Goal: Entertainment & Leisure: Consume media (video, audio)

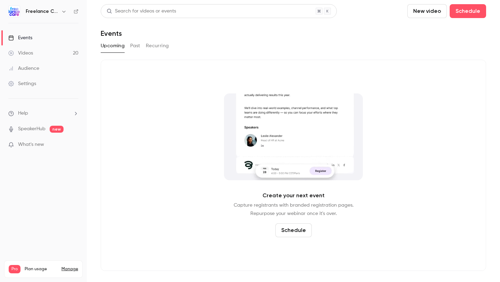
click at [74, 13] on icon at bounding box center [76, 11] width 5 height 5
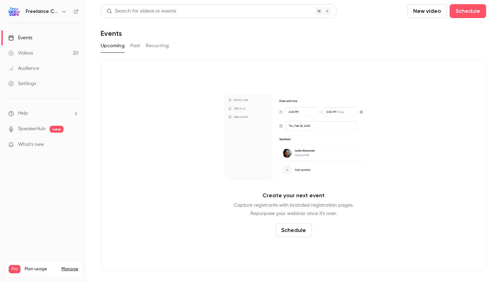
click at [51, 54] on link "Videos 20" at bounding box center [43, 53] width 87 height 15
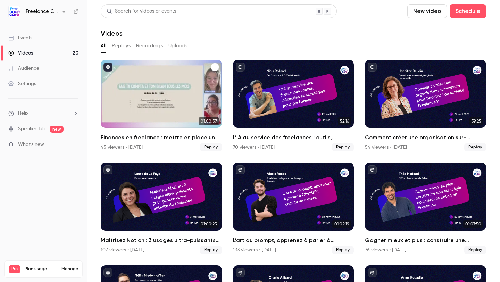
click at [141, 138] on h2 "Finances en freelance : mettre en place un système simple pour tout piloter" at bounding box center [161, 137] width 121 height 8
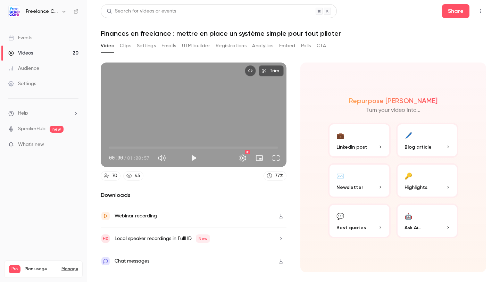
click at [204, 44] on button "UTM builder" at bounding box center [196, 45] width 28 height 11
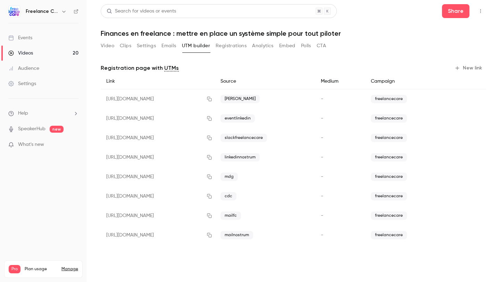
click at [56, 42] on link "Events" at bounding box center [43, 37] width 87 height 15
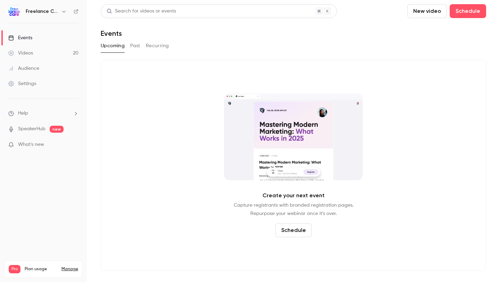
click at [137, 47] on button "Past" at bounding box center [135, 45] width 10 height 11
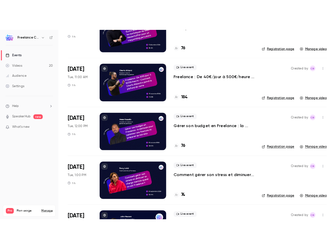
scroll to position [546, 0]
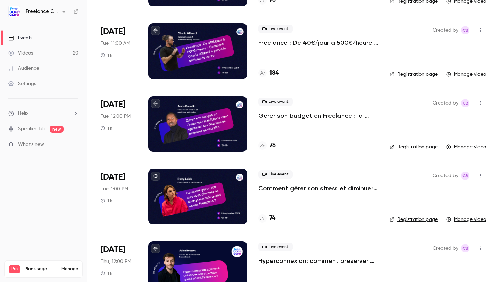
click at [326, 213] on div "Live event Comment gérer son stress et diminuer sa charge mentale quand on est …" at bounding box center [319, 197] width 120 height 56
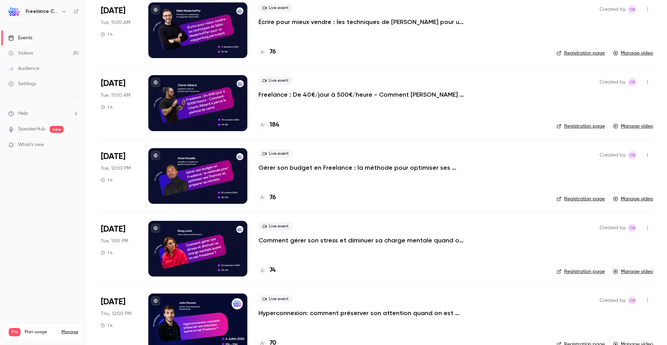
scroll to position [493, 0]
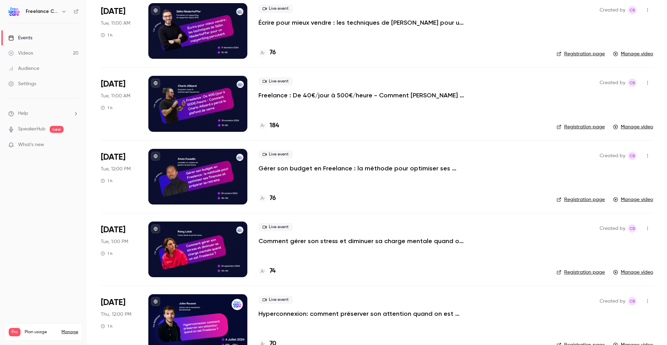
click at [327, 240] on p "Comment gérer son stress et diminuer sa charge mentale quand on est freelance ?" at bounding box center [363, 241] width 209 height 8
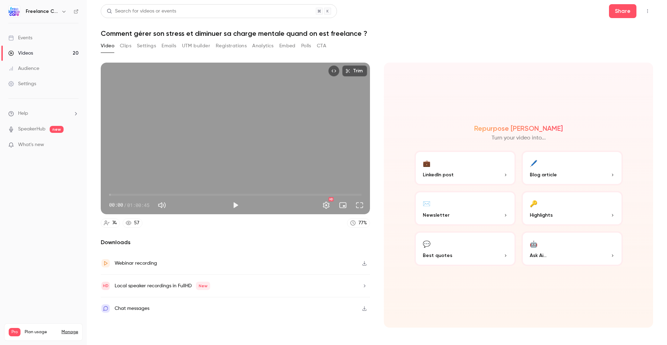
click at [268, 48] on button "Analytics" at bounding box center [263, 45] width 22 height 11
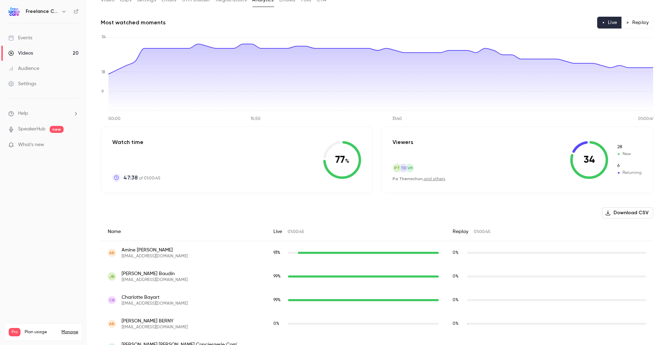
scroll to position [44, 0]
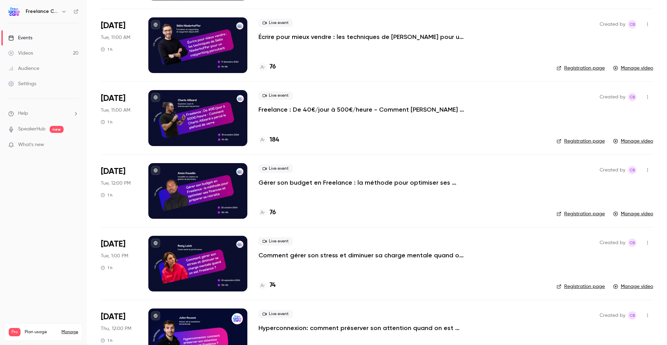
scroll to position [479, 0]
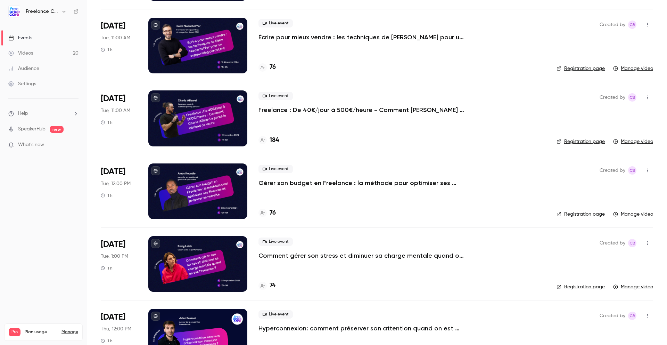
click at [296, 185] on p "Gérer son budget en Freelance : la méthode pour optimiser ses finances et prépa…" at bounding box center [363, 183] width 209 height 8
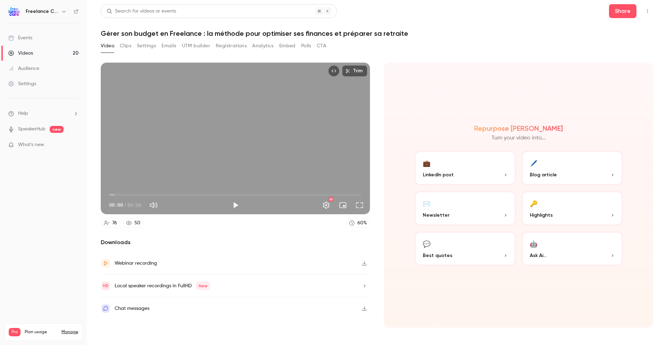
click at [264, 48] on button "Analytics" at bounding box center [263, 45] width 22 height 11
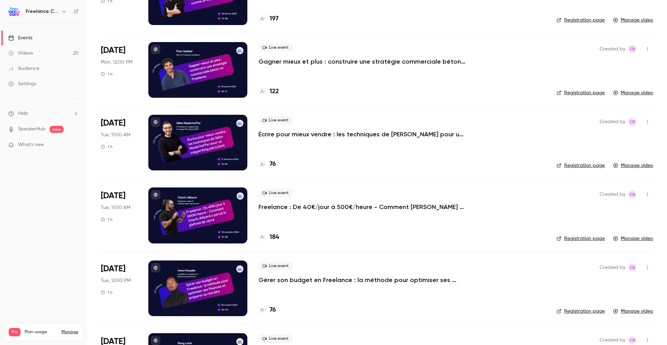
scroll to position [402, 0]
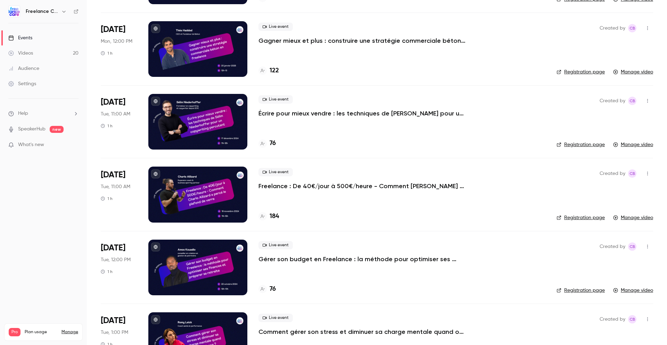
click at [305, 189] on p "Freelance : De 40€/jour à 500€/heure - Comment [PERSON_NAME] a percé le plafond…" at bounding box center [363, 186] width 209 height 8
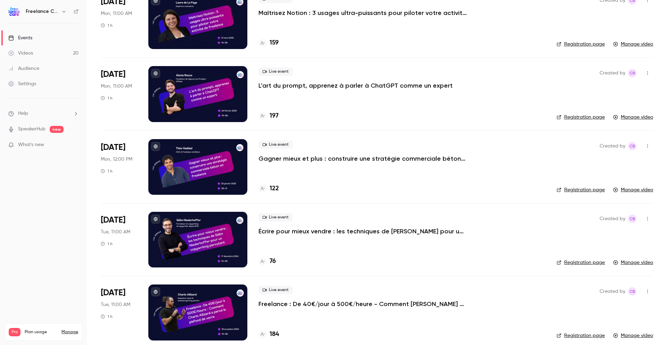
scroll to position [298, 0]
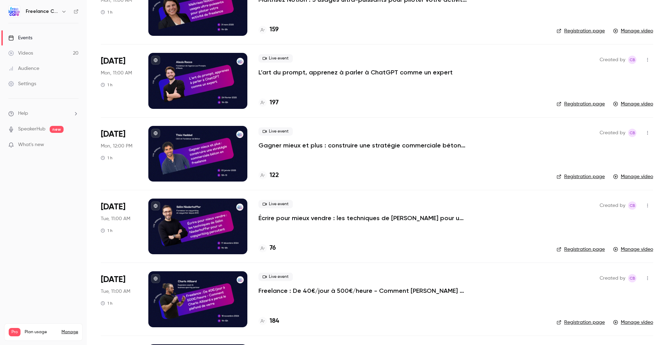
click at [325, 219] on p "Écrire pour mieux vendre : les techniques de [PERSON_NAME] pour un copywriting …" at bounding box center [363, 218] width 209 height 8
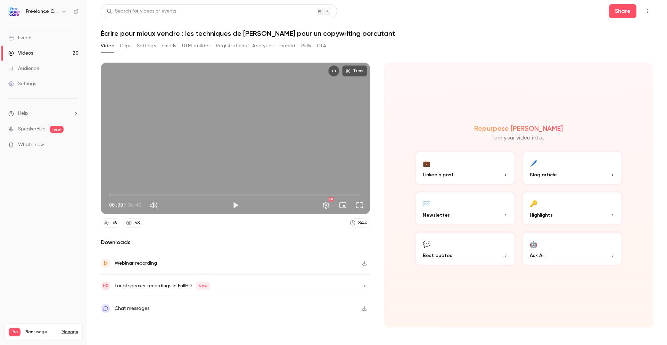
click at [266, 48] on button "Analytics" at bounding box center [263, 45] width 22 height 11
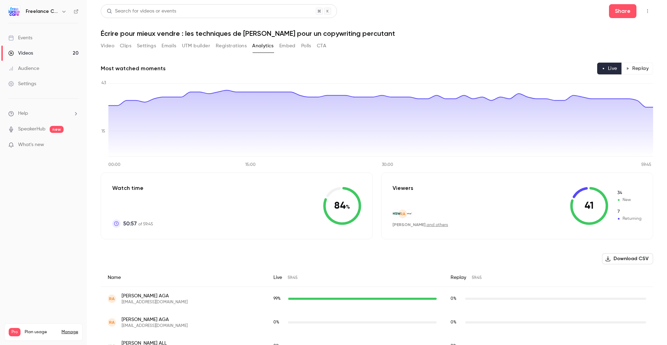
click at [107, 43] on button "Video" at bounding box center [108, 45] width 14 height 11
